Goal: Task Accomplishment & Management: Use online tool/utility

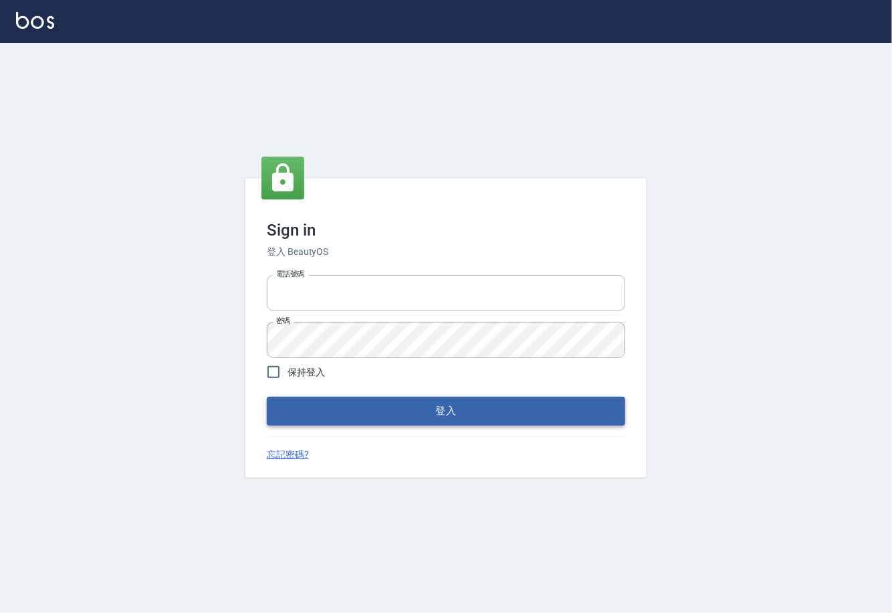
type input "0225929166"
click at [470, 419] on button "登入" at bounding box center [446, 411] width 358 height 28
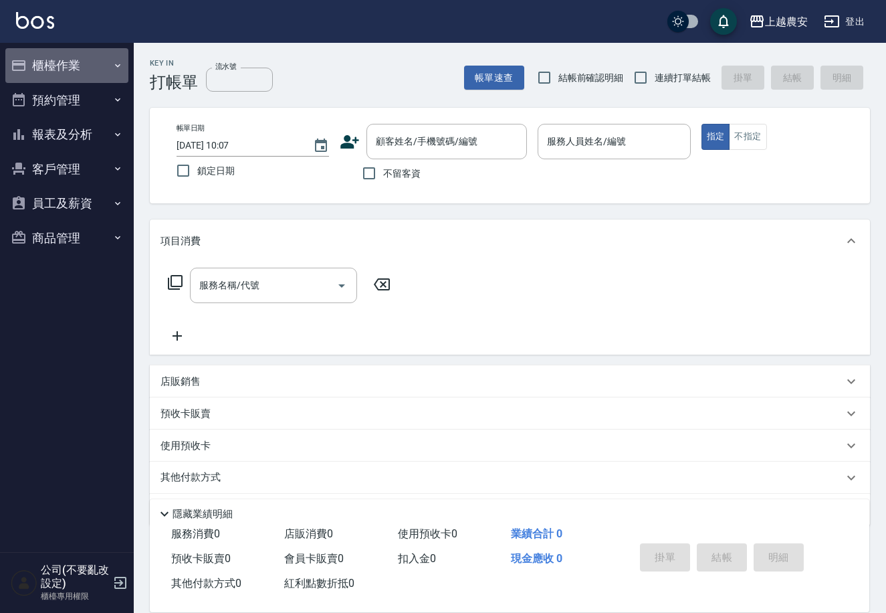
click at [94, 64] on button "櫃檯作業" at bounding box center [66, 65] width 123 height 35
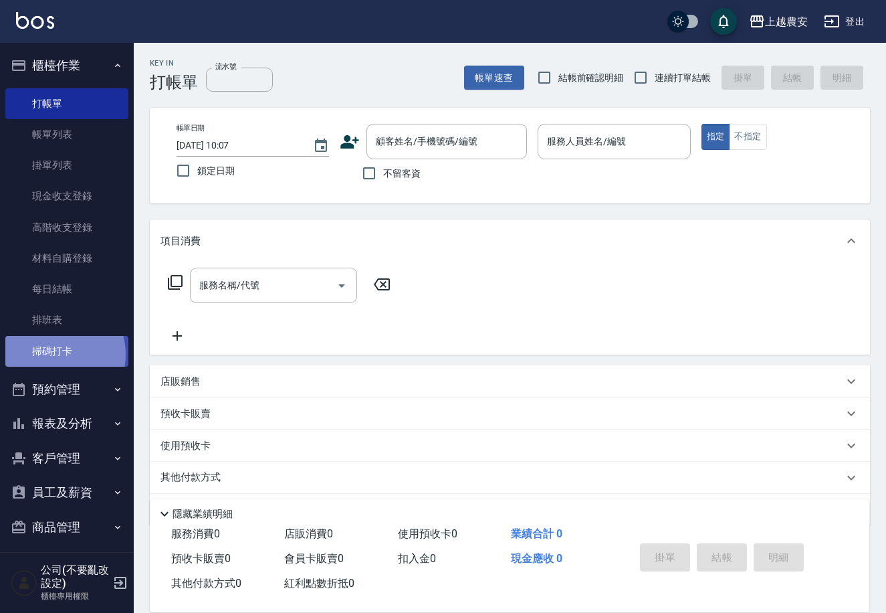
click at [58, 354] on link "掃碼打卡" at bounding box center [66, 351] width 123 height 31
